Goal: Task Accomplishment & Management: Manage account settings

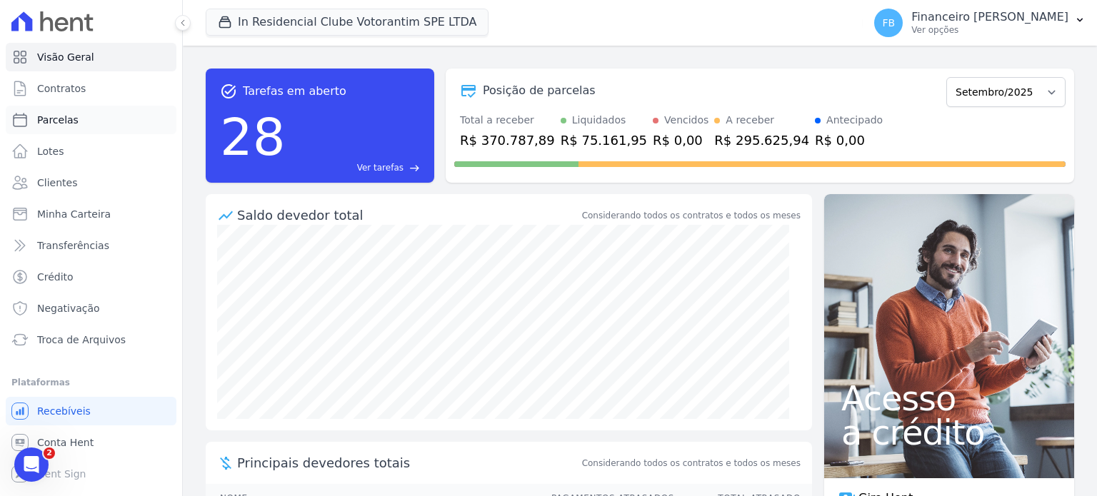
click at [84, 124] on link "Parcelas" at bounding box center [91, 120] width 171 height 29
select select
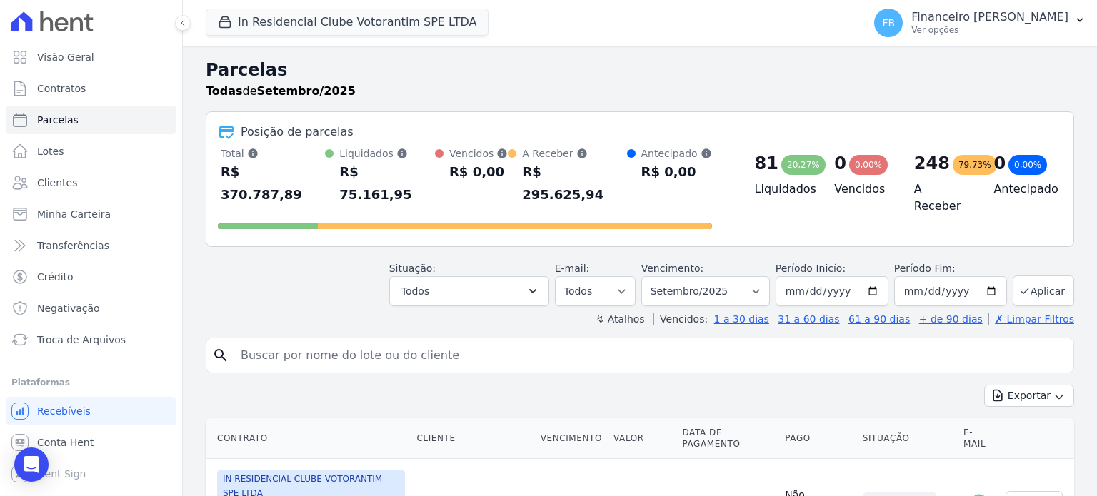
click at [274, 341] on input "search" at bounding box center [650, 355] width 836 height 29
type input "a"
type input "mayara"
select select
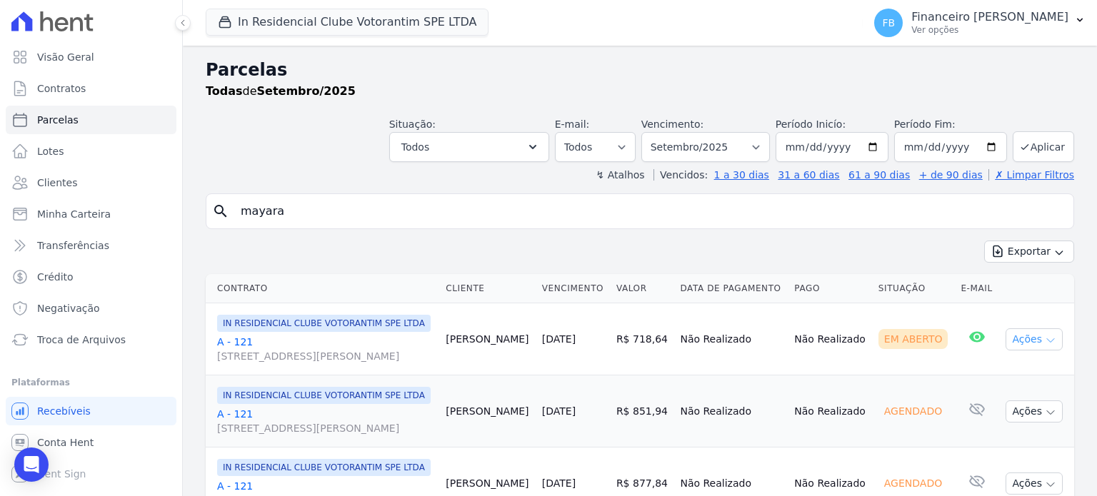
click at [1045, 346] on icon "button" at bounding box center [1050, 340] width 11 height 11
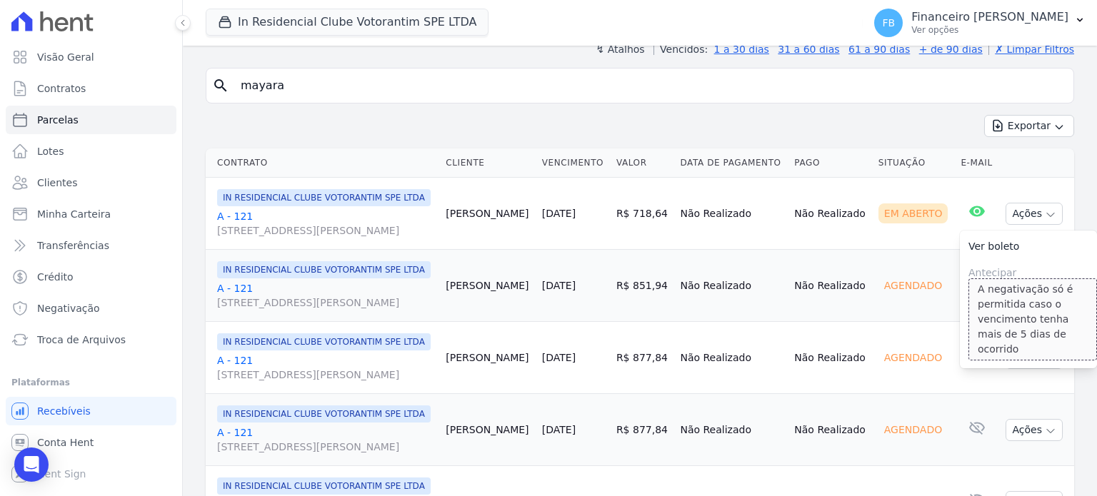
scroll to position [143, 0]
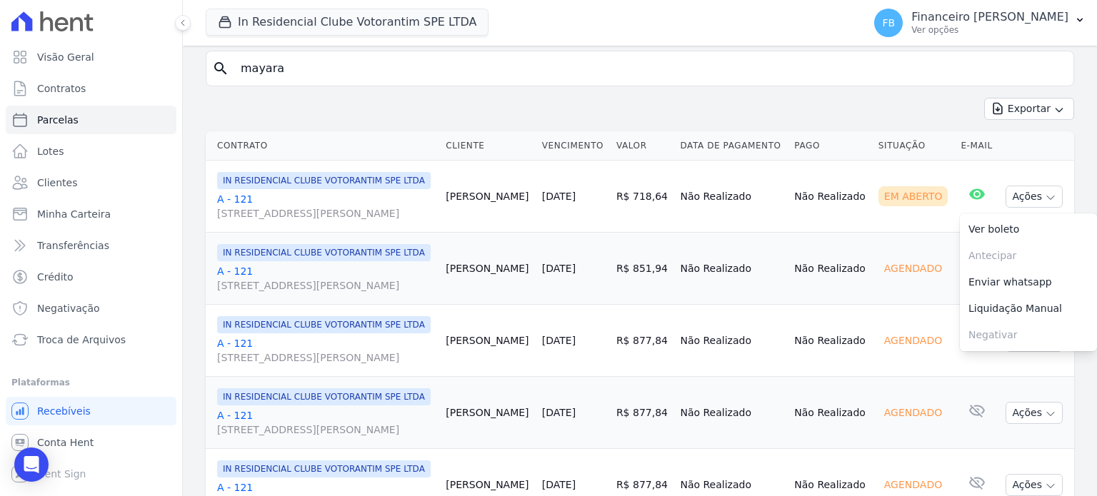
click at [241, 211] on link "A - 121 [STREET_ADDRESS][PERSON_NAME]" at bounding box center [325, 206] width 217 height 29
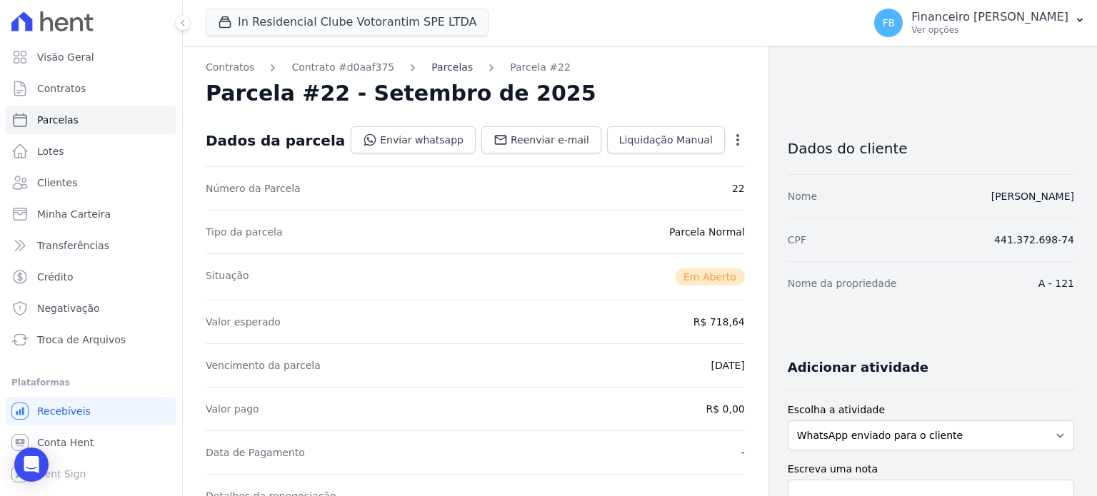
click at [431, 65] on link "Parcelas" at bounding box center [451, 67] width 41 height 15
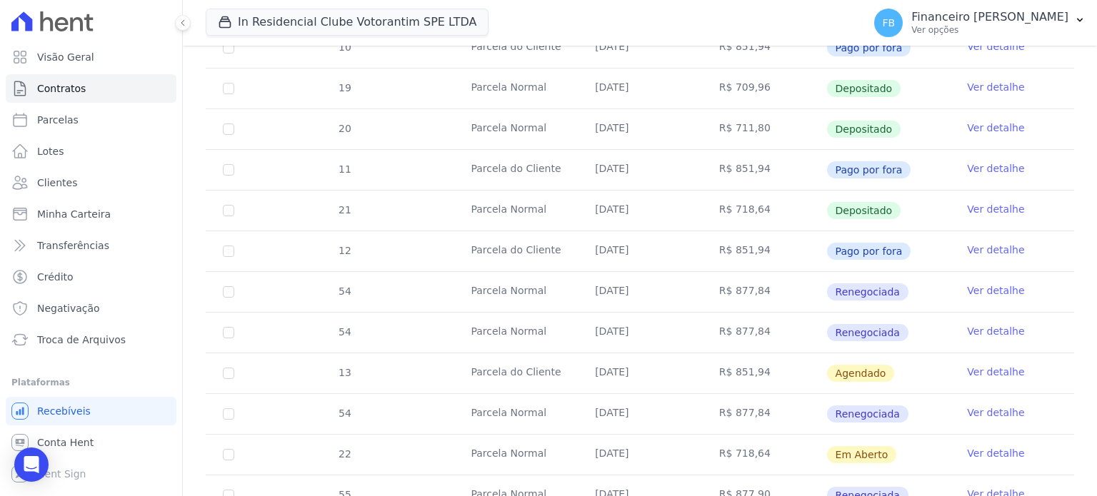
scroll to position [786, 0]
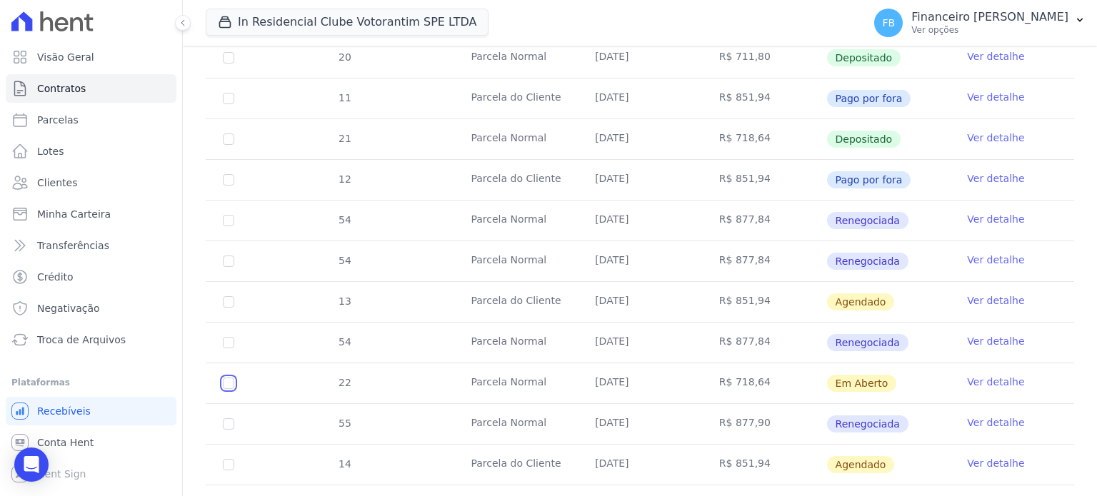
click at [230, 378] on input "checkbox" at bounding box center [228, 383] width 11 height 11
checkbox input "true"
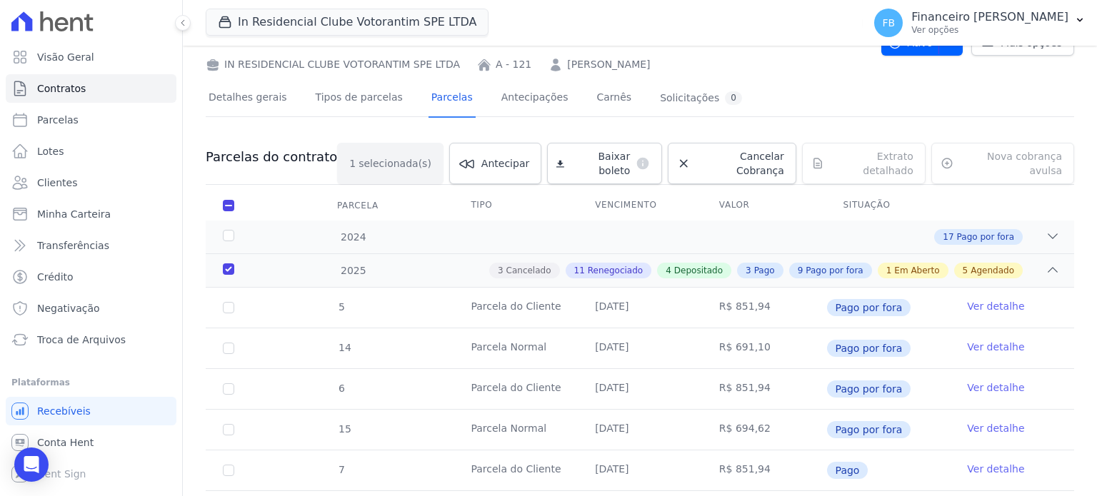
scroll to position [0, 0]
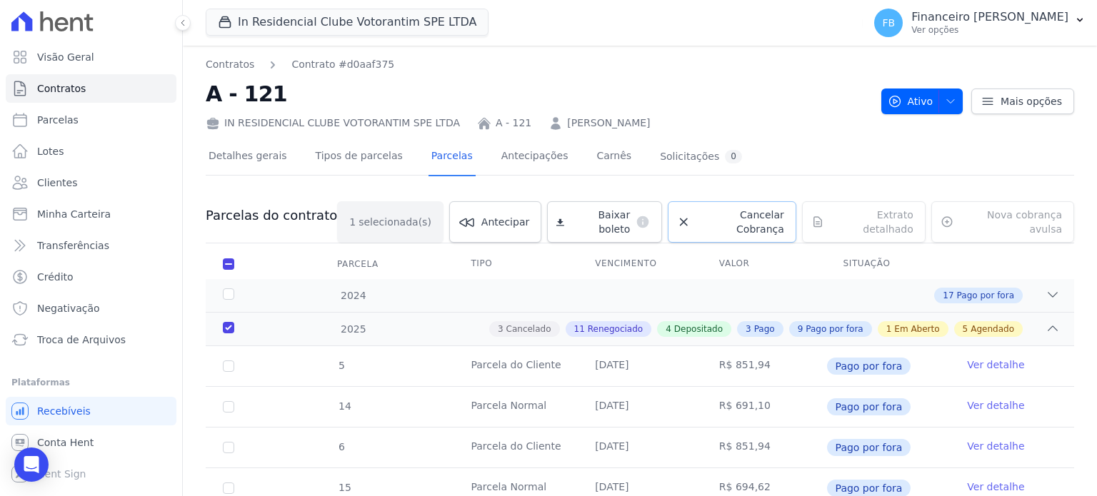
click at [756, 219] on span "Cancelar Cobrança" at bounding box center [740, 222] width 88 height 29
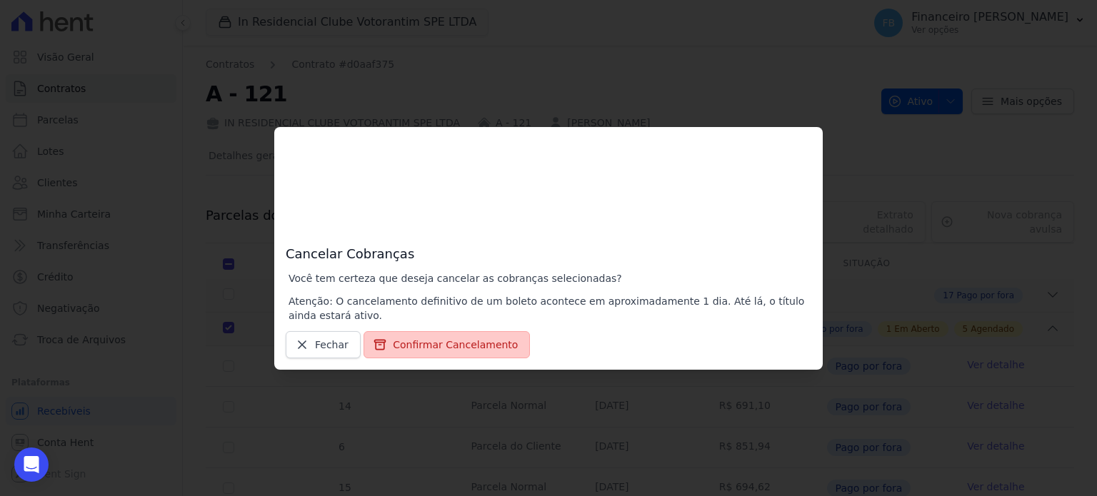
click at [429, 351] on button "Confirmar Cancelamento" at bounding box center [447, 344] width 166 height 27
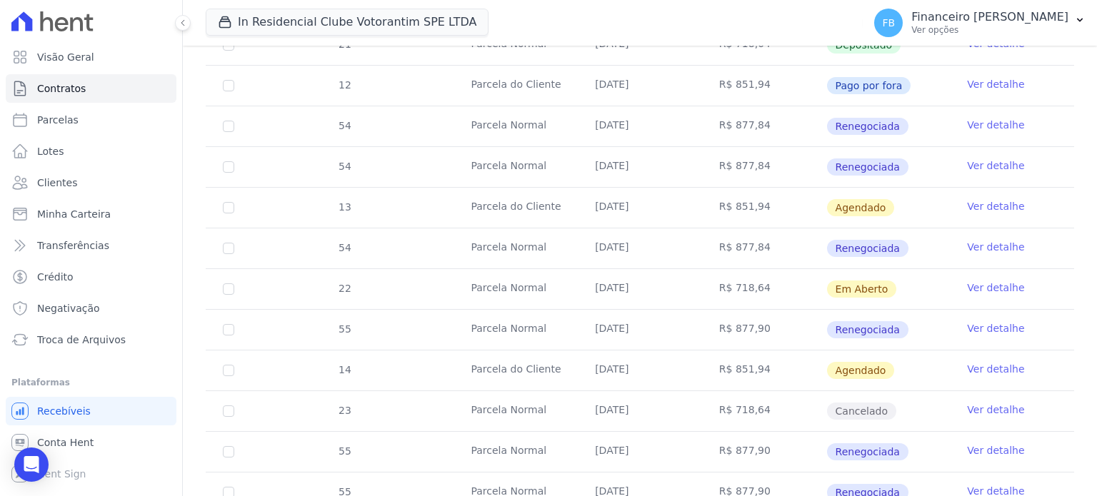
scroll to position [880, 0]
click at [1001, 285] on link "Ver detalhe" at bounding box center [995, 288] width 57 height 14
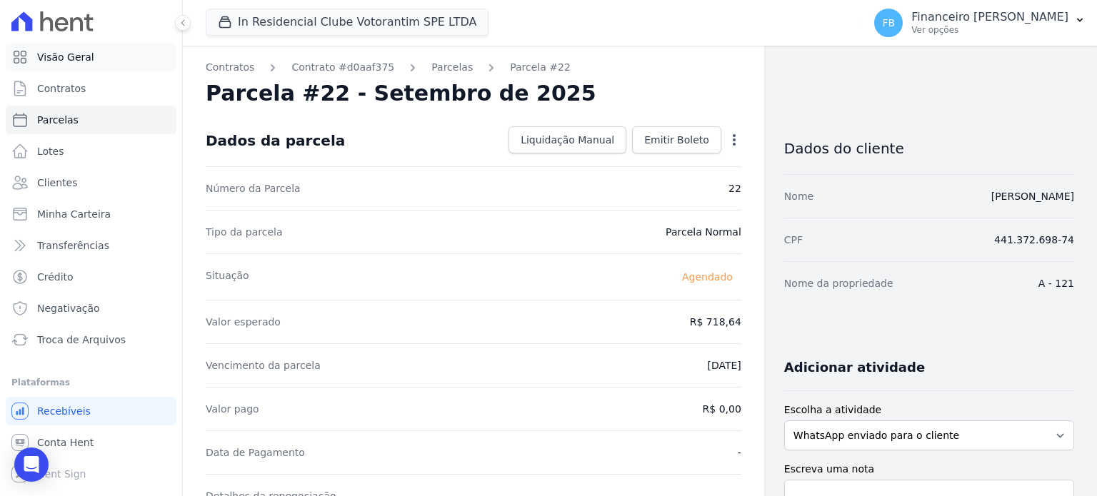
click at [123, 61] on link "Visão Geral" at bounding box center [91, 57] width 171 height 29
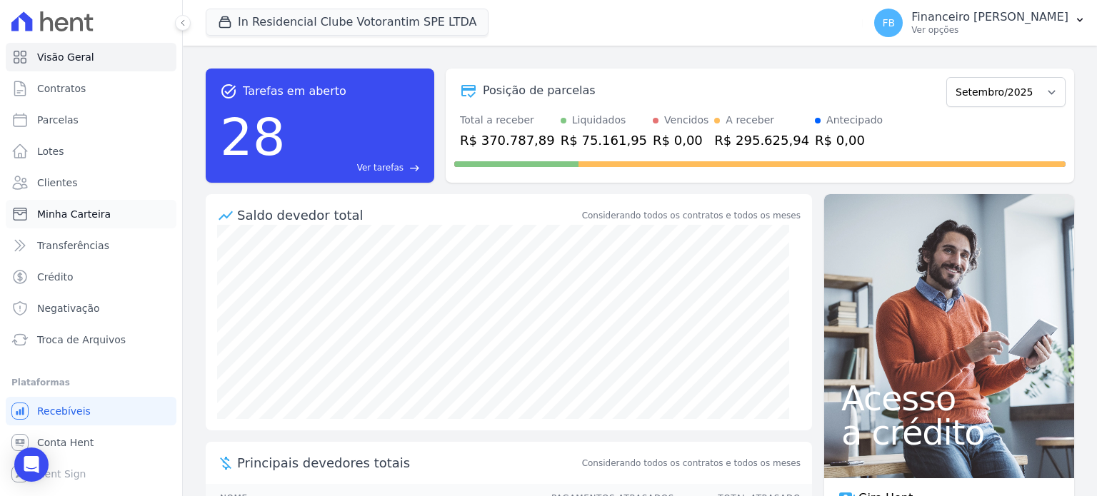
click at [102, 216] on span "Minha Carteira" at bounding box center [74, 214] width 74 height 14
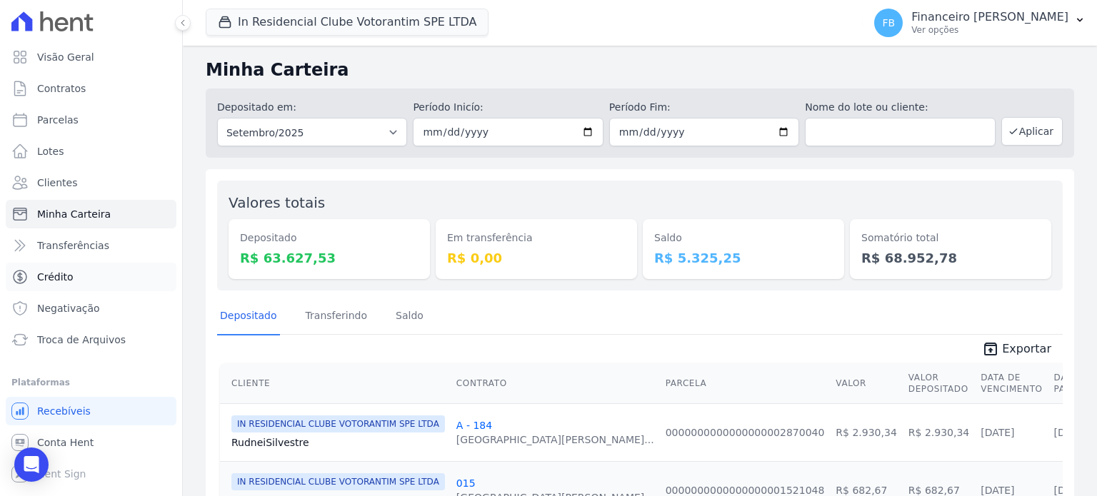
click at [74, 284] on link "Crédito" at bounding box center [91, 277] width 171 height 29
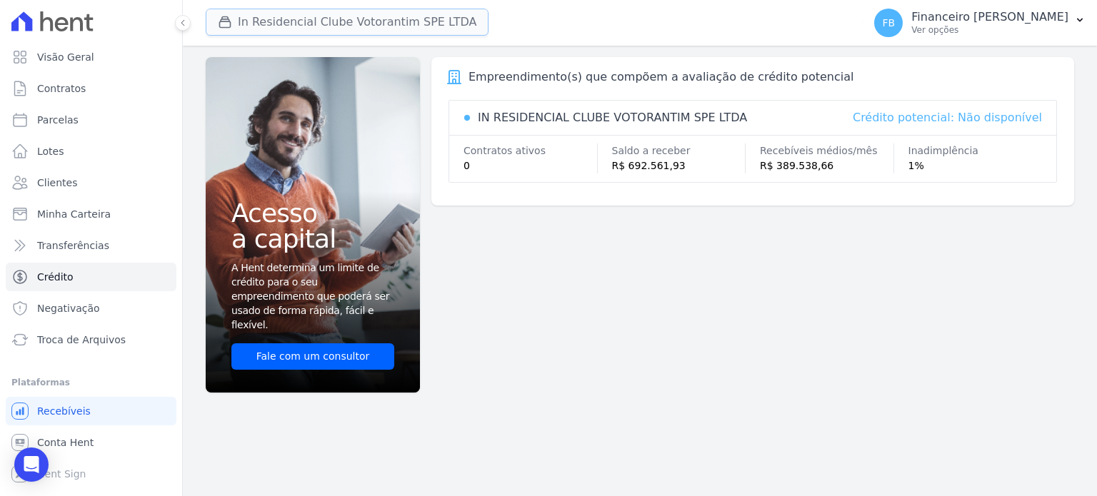
click at [341, 28] on button "In Residencial Clube Votorantim SPE LTDA" at bounding box center [347, 22] width 283 height 27
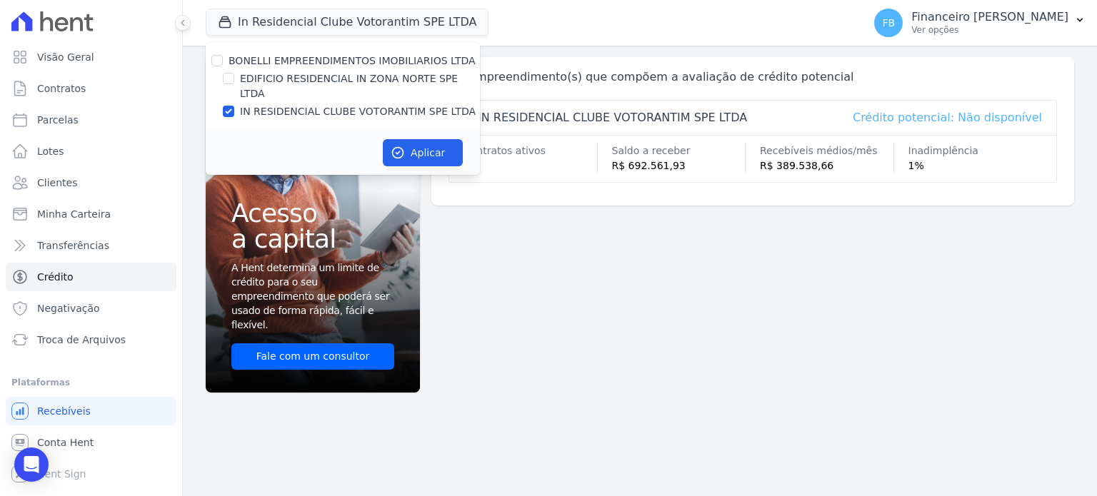
click at [346, 77] on label "EDIFICIO RESIDENCIAL IN ZONA NORTE SPE LTDA" at bounding box center [360, 86] width 240 height 30
click at [234, 77] on input "EDIFICIO RESIDENCIAL IN ZONA NORTE SPE LTDA" at bounding box center [228, 78] width 11 height 11
checkbox input "true"
click at [343, 104] on label "IN RESIDENCIAL CLUBE VOTORANTIM SPE LTDA" at bounding box center [358, 111] width 236 height 15
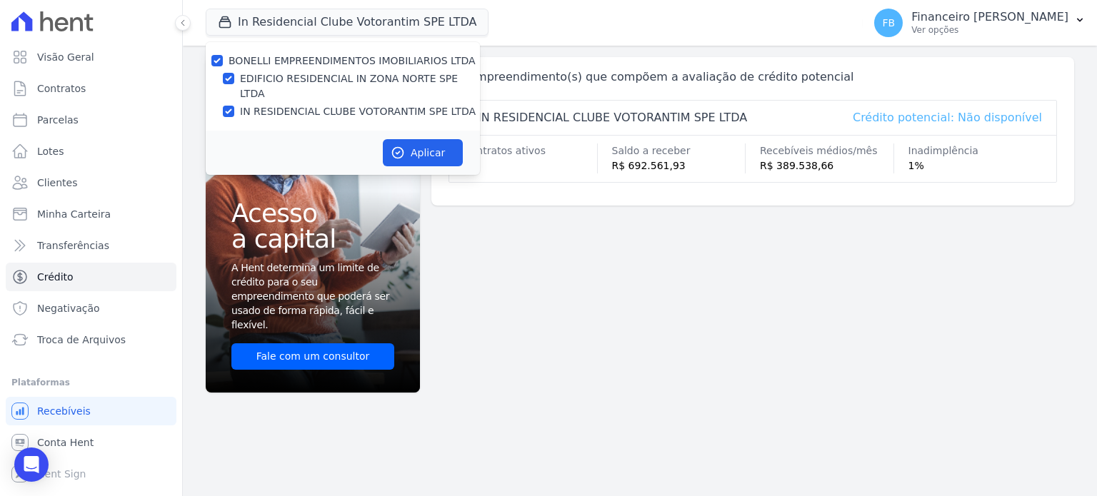
click at [234, 106] on input "IN RESIDENCIAL CLUBE VOTORANTIM SPE LTDA" at bounding box center [228, 111] width 11 height 11
checkbox input "false"
click at [411, 139] on button "Aplicar" at bounding box center [423, 152] width 80 height 27
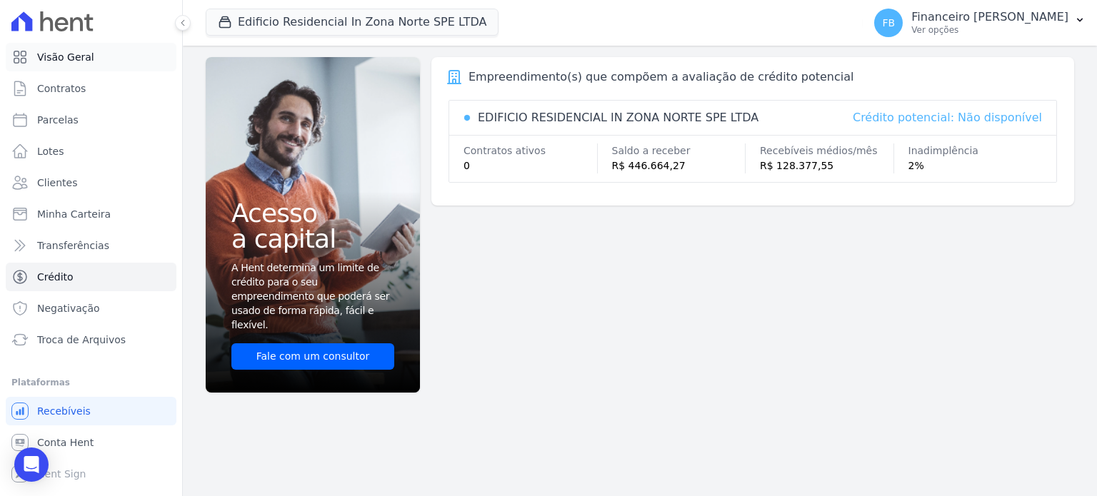
click at [96, 58] on link "Visão Geral" at bounding box center [91, 57] width 171 height 29
